Goal: Transaction & Acquisition: Purchase product/service

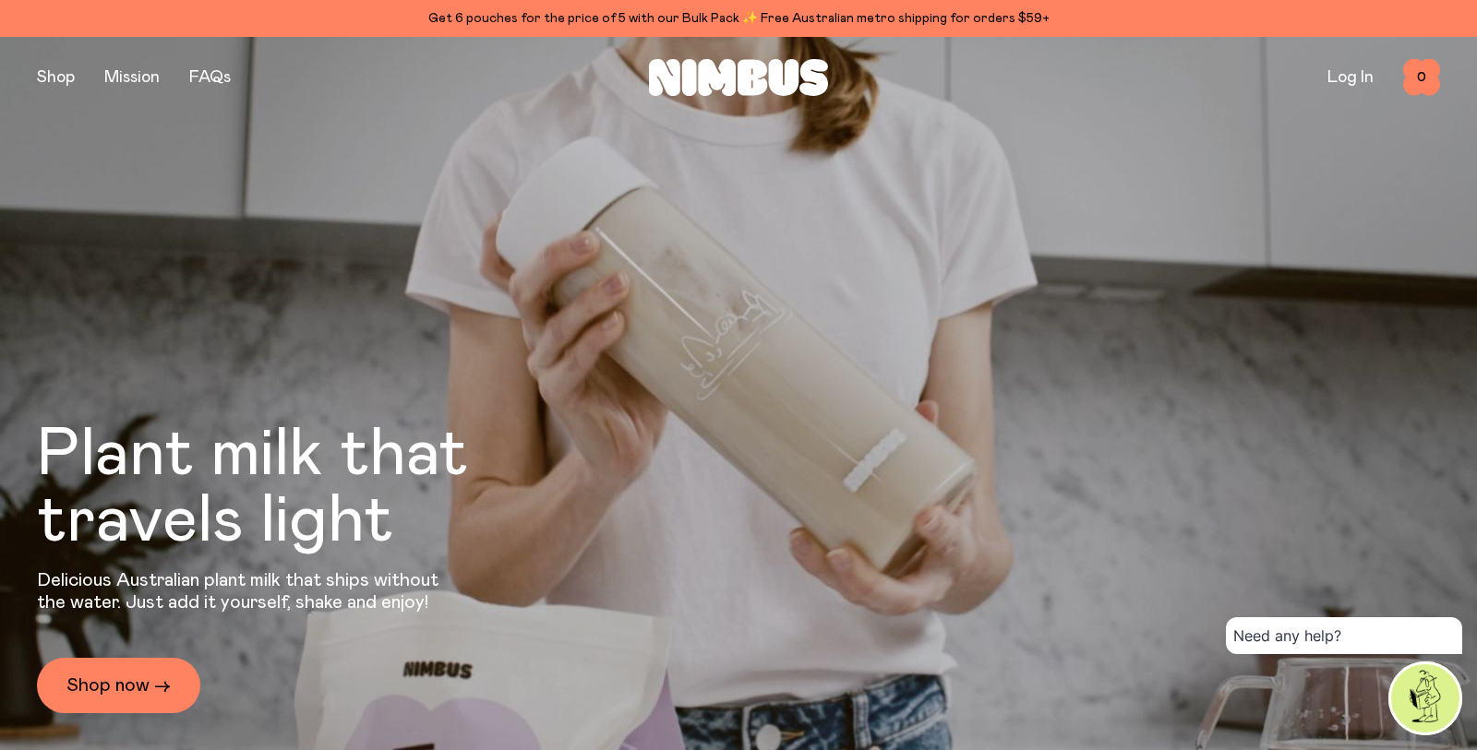
click at [1340, 82] on link "Log In" at bounding box center [1350, 77] width 46 height 17
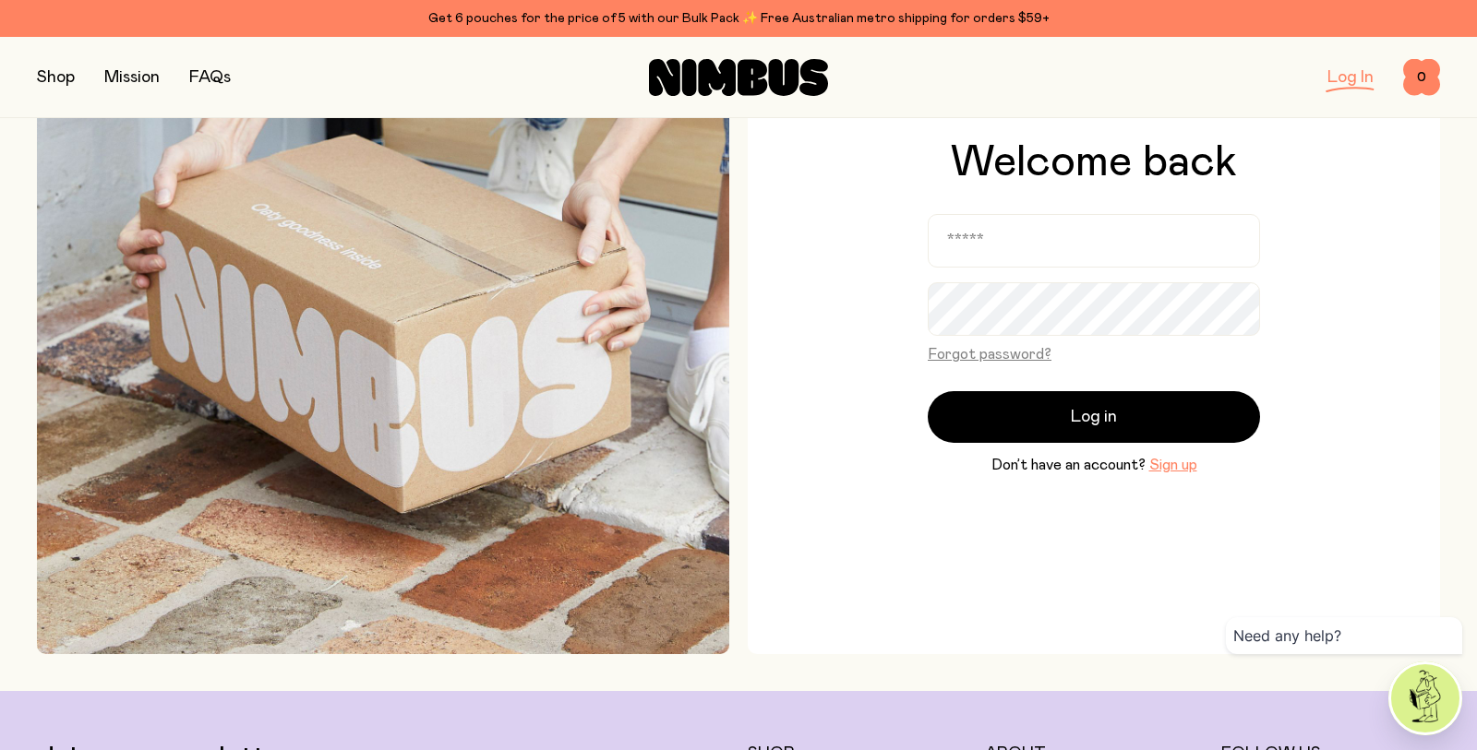
scroll to position [133, 0]
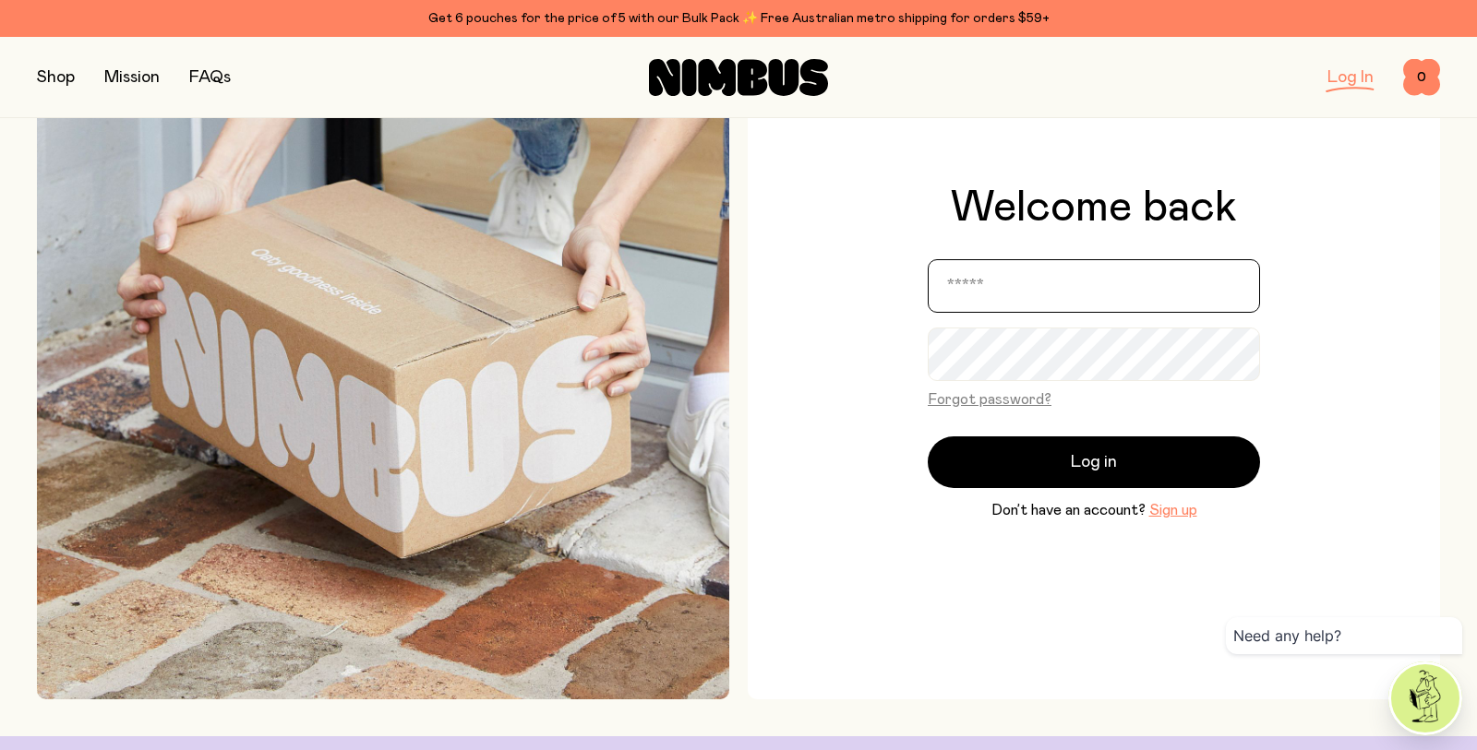
click at [1000, 275] on input "email" at bounding box center [1094, 286] width 332 height 54
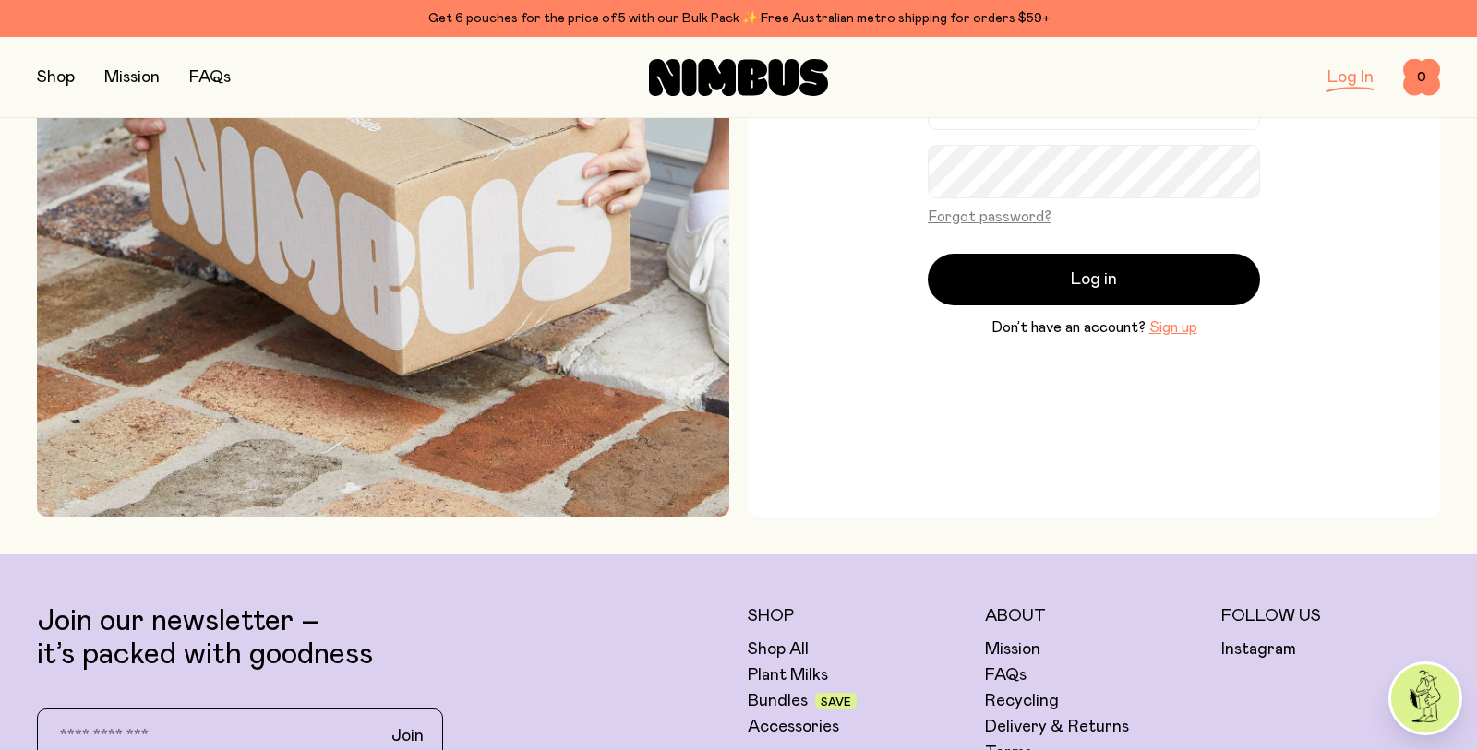
scroll to position [316, 0]
click at [54, 74] on button "button" at bounding box center [56, 78] width 38 height 26
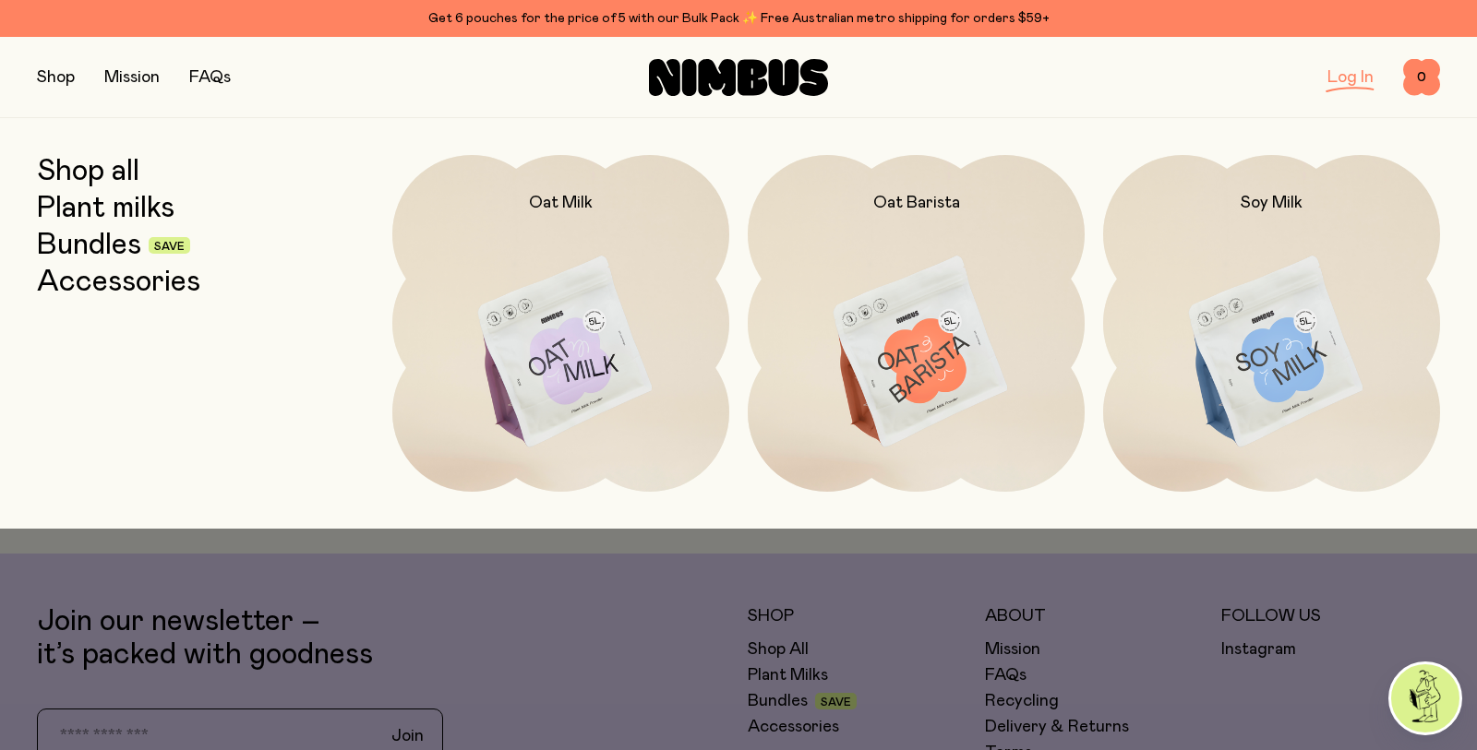
click at [119, 243] on link "Bundles" at bounding box center [89, 245] width 104 height 33
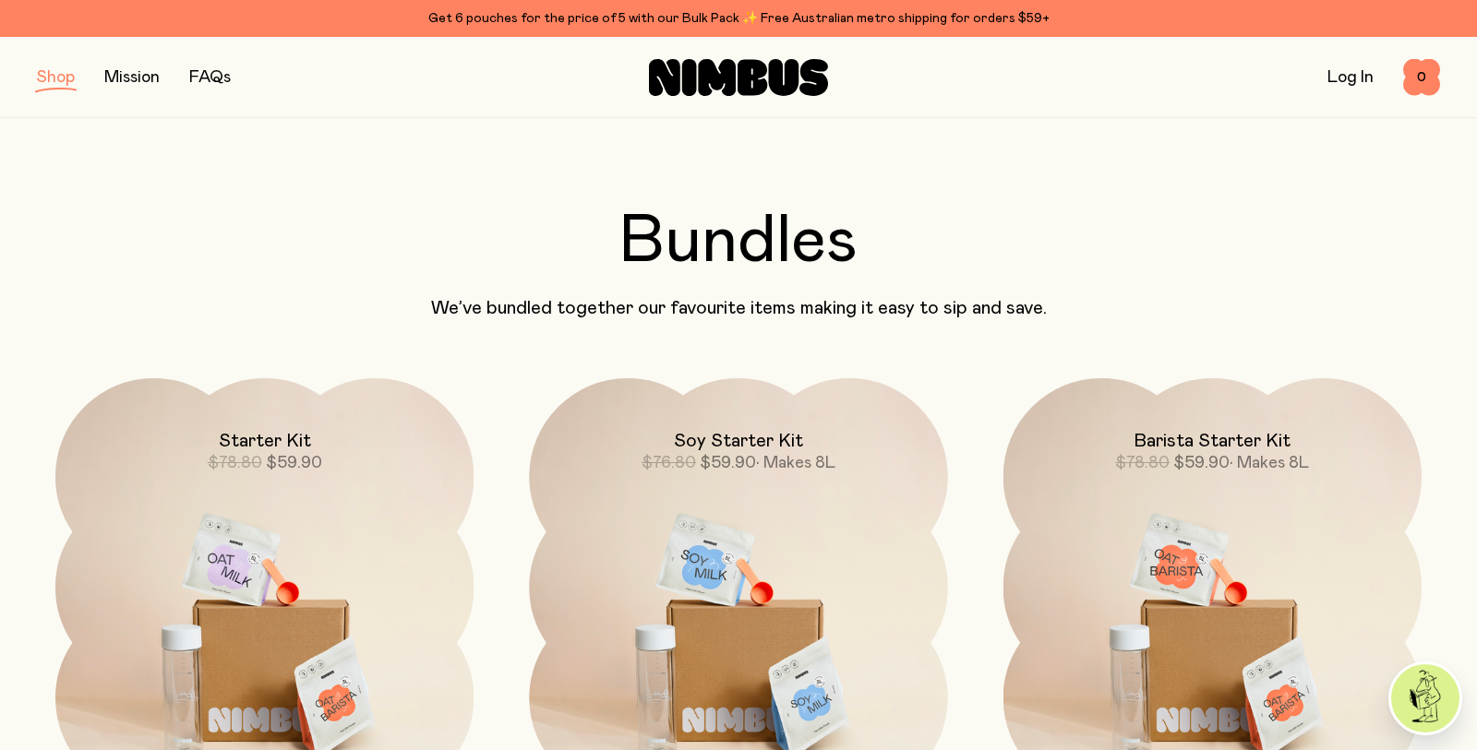
scroll to position [14, 0]
click at [283, 644] on img at bounding box center [264, 624] width 418 height 492
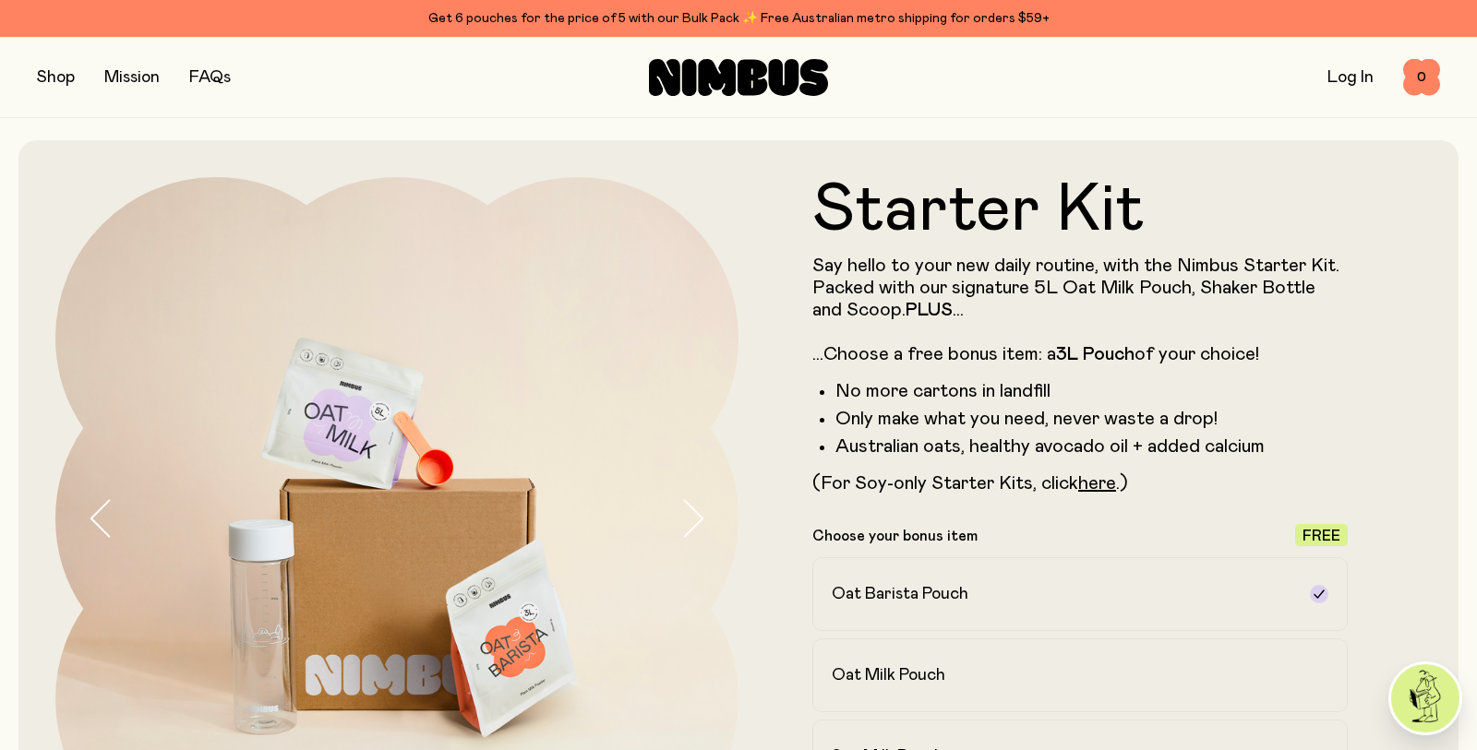
click at [1397, 687] on form "Starter Kit Say hello to your new daily routine, with the Nimbus Starter Kit. P…" at bounding box center [1079, 579] width 683 height 805
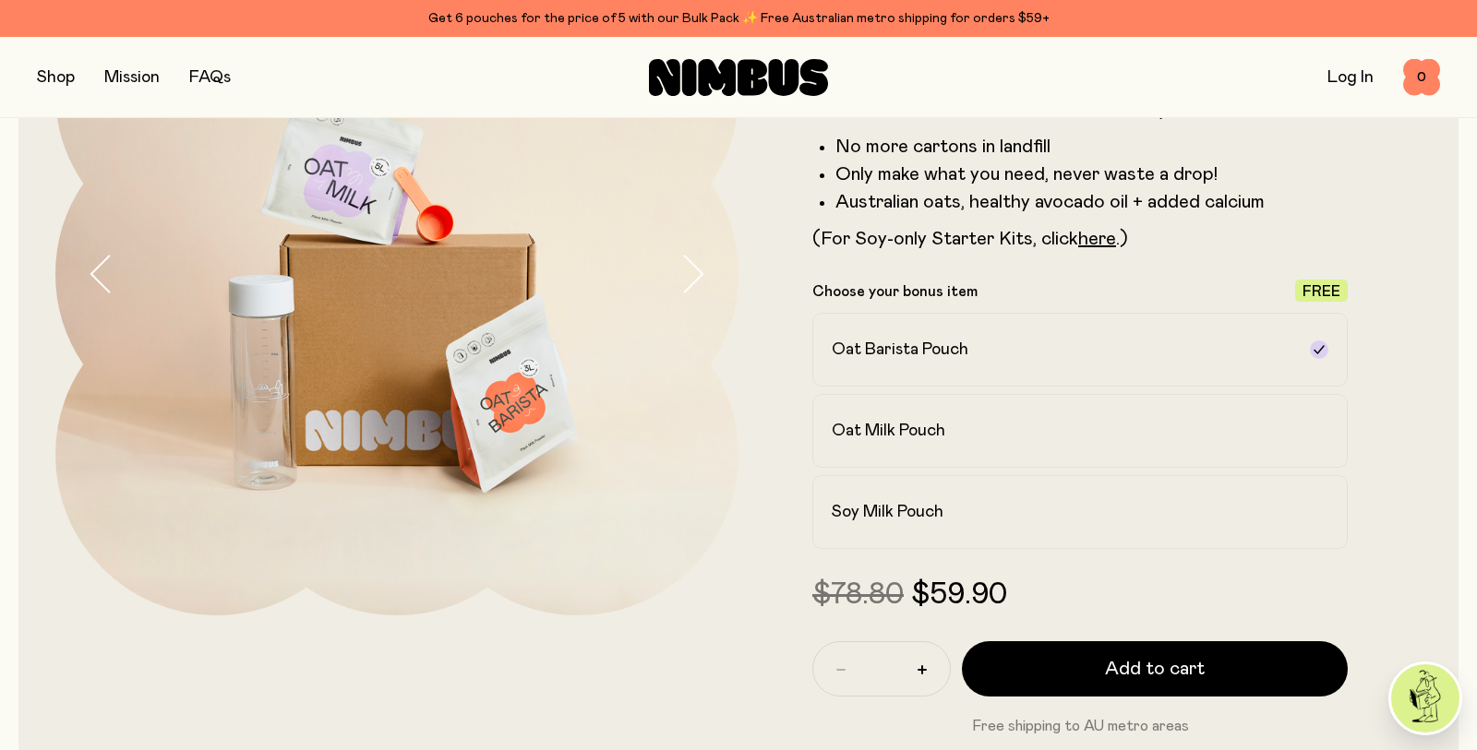
scroll to position [247, 0]
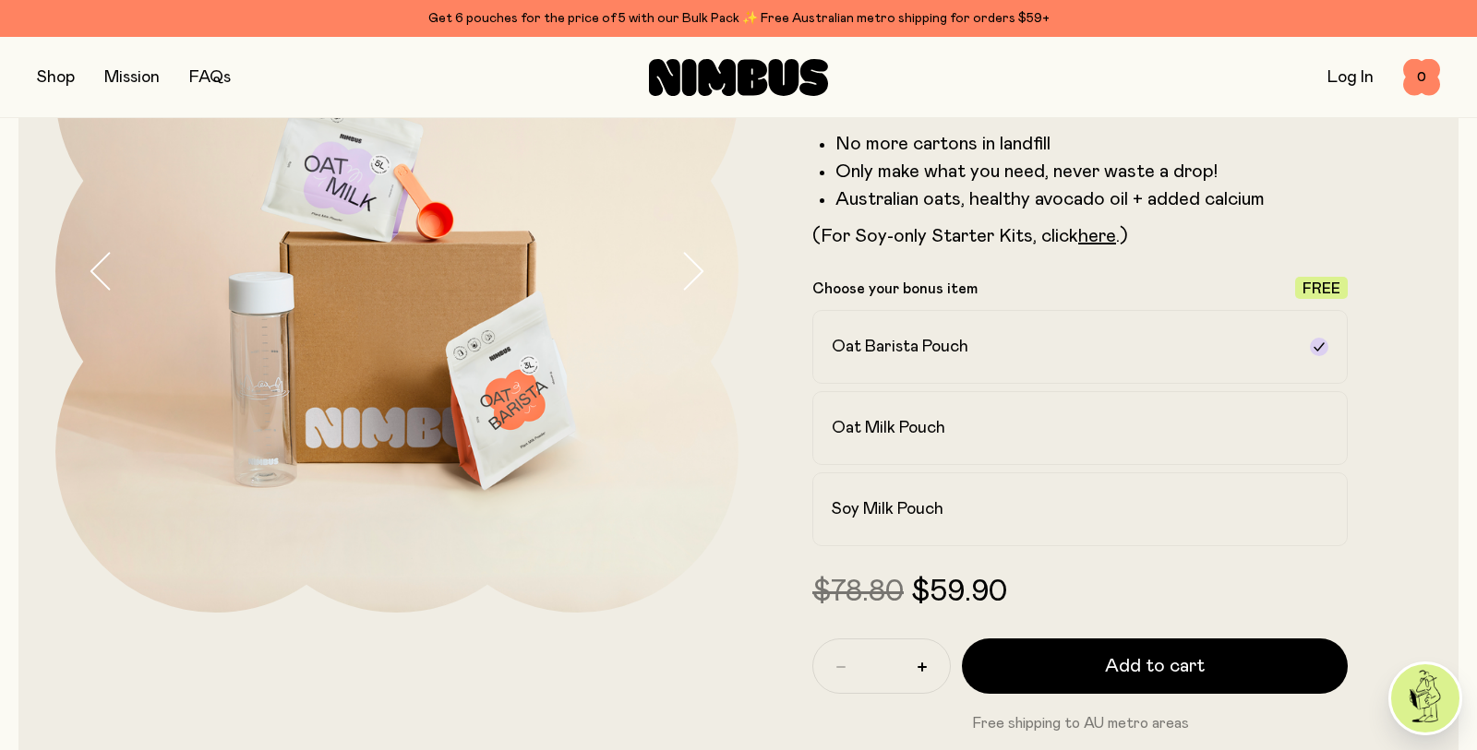
click at [1355, 76] on link "Log In" at bounding box center [1350, 77] width 46 height 17
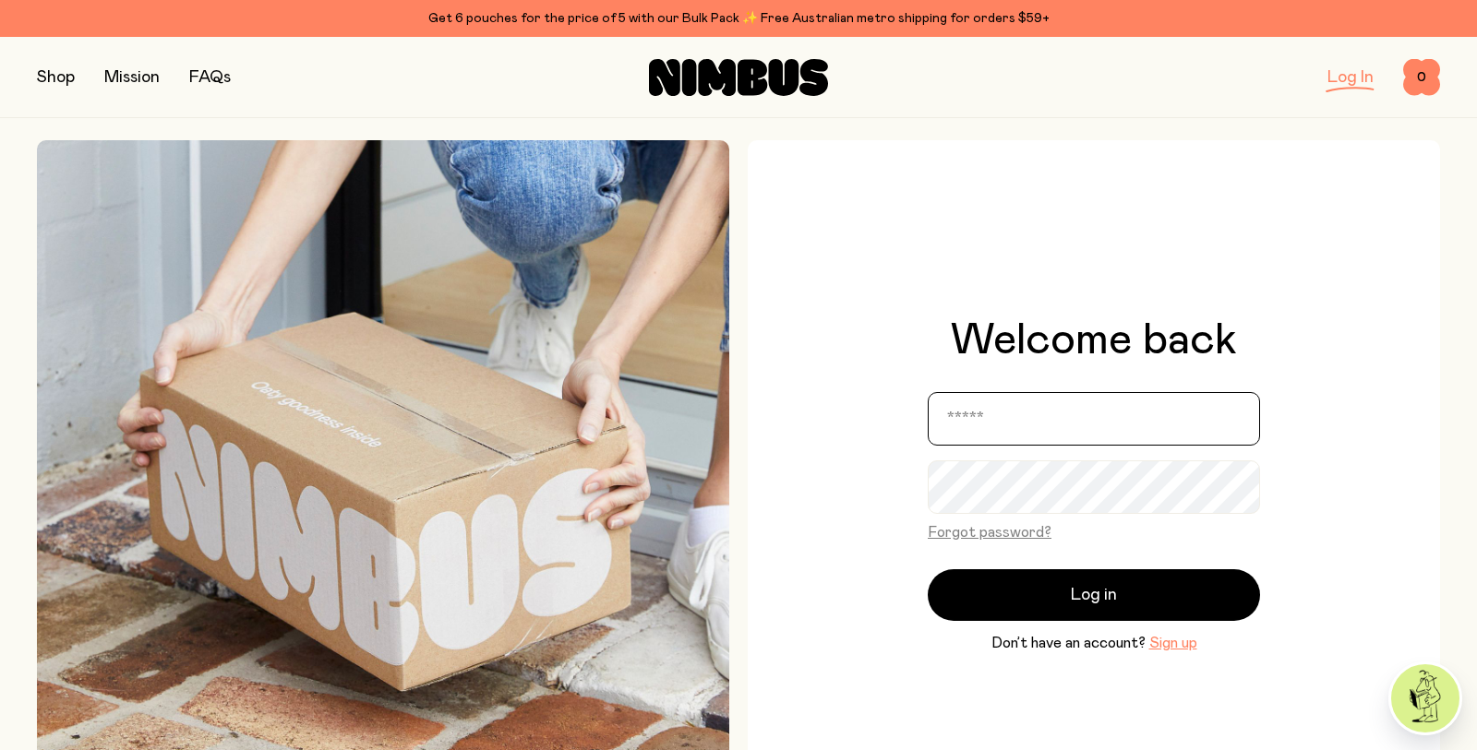
click at [974, 421] on input "email" at bounding box center [1094, 419] width 332 height 54
